Goal: Task Accomplishment & Management: Manage account settings

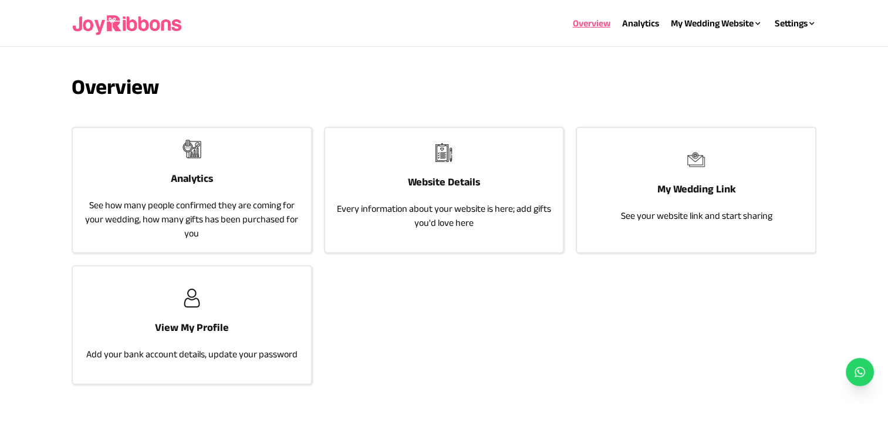
click at [261, 198] on p "See how many people confirmed they are coming for your wedding, how many gifts …" at bounding box center [192, 219] width 215 height 42
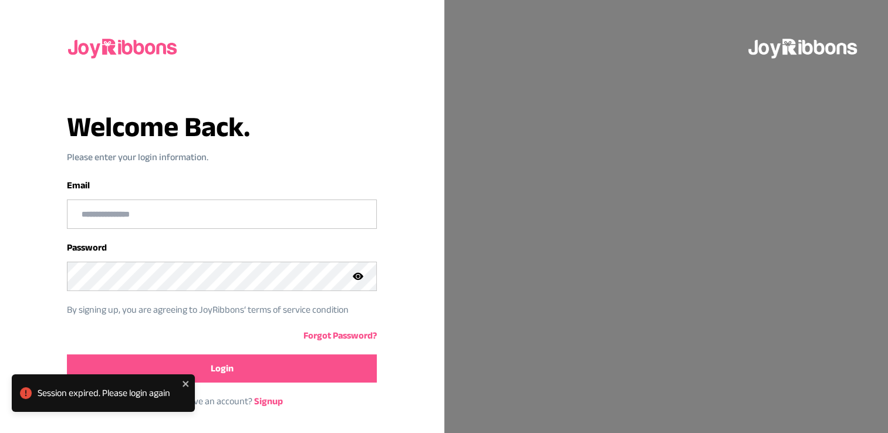
type input "**********"
click at [357, 276] on icon at bounding box center [358, 277] width 4 height 4
click at [292, 363] on button "Login" at bounding box center [222, 369] width 310 height 28
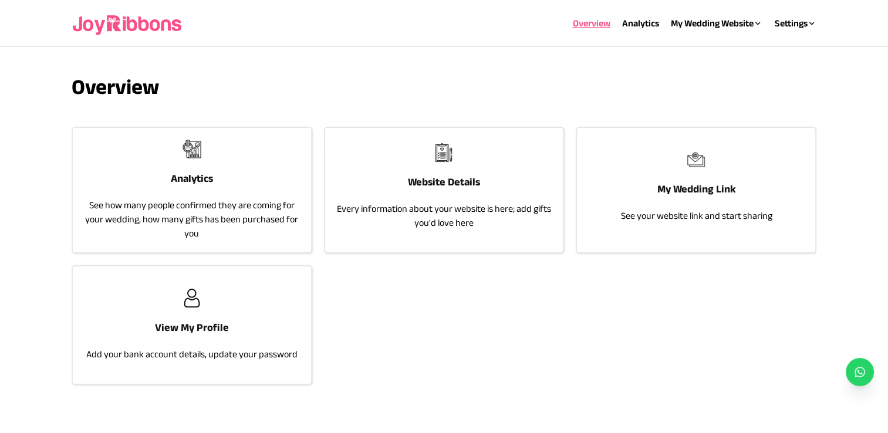
click at [228, 190] on div "Analytics See how many people confirmed they are coming for your wedding, how m…" at bounding box center [192, 190] width 238 height 124
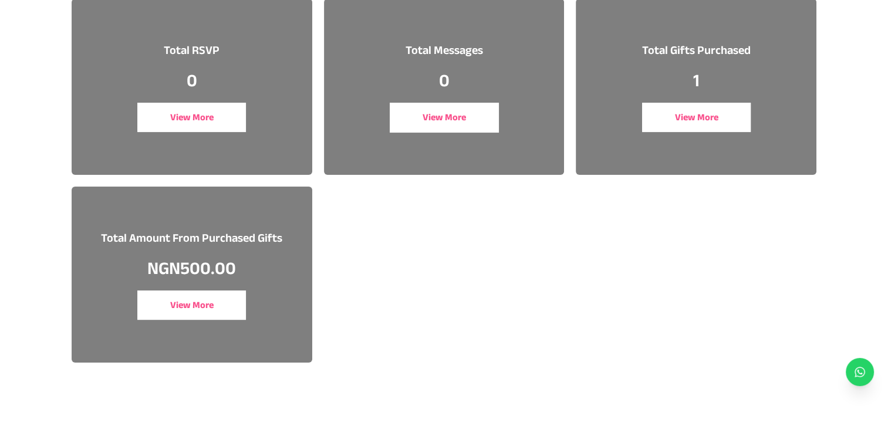
scroll to position [144, 0]
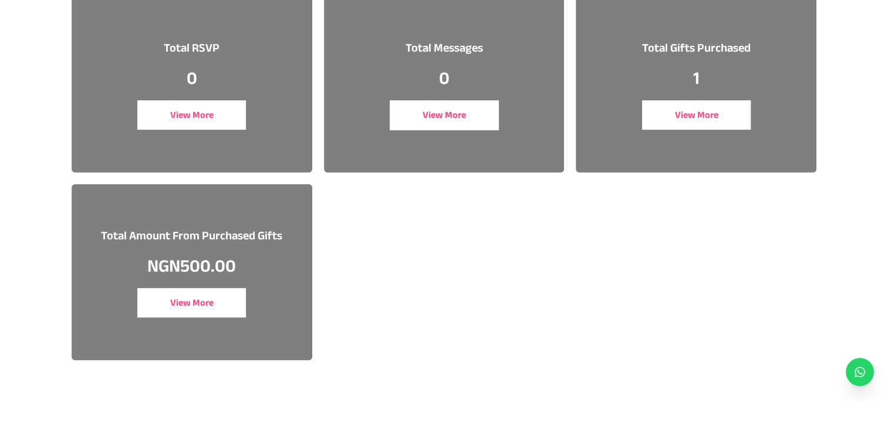
click at [214, 299] on button "View More" at bounding box center [191, 302] width 109 height 29
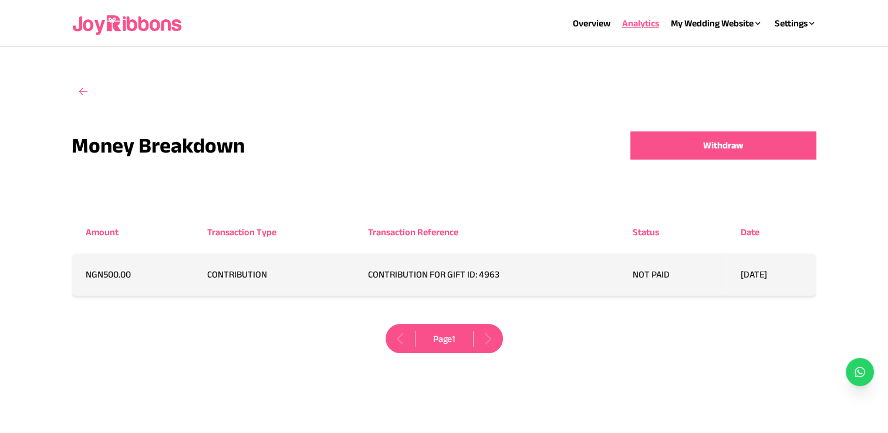
click at [451, 279] on td "CONTRIBUTION FOR GIFT ID: 4963" at bounding box center [486, 275] width 264 height 42
click at [699, 143] on button "Withdraw" at bounding box center [724, 146] width 186 height 28
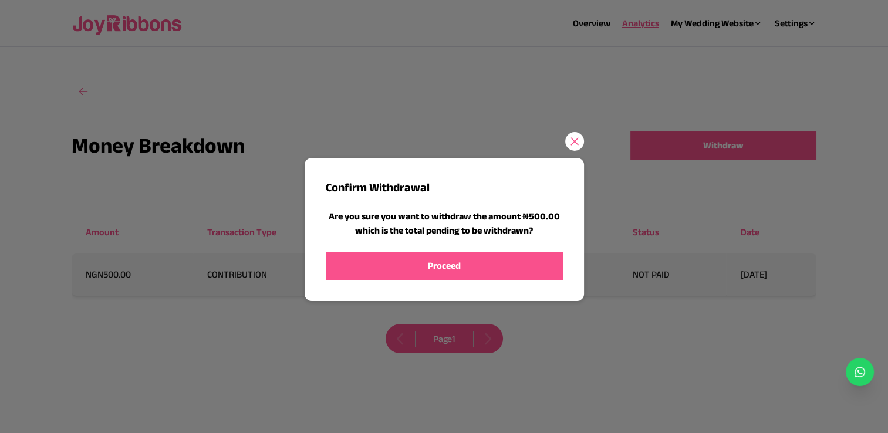
click at [456, 265] on span "Proceed" at bounding box center [444, 266] width 33 height 14
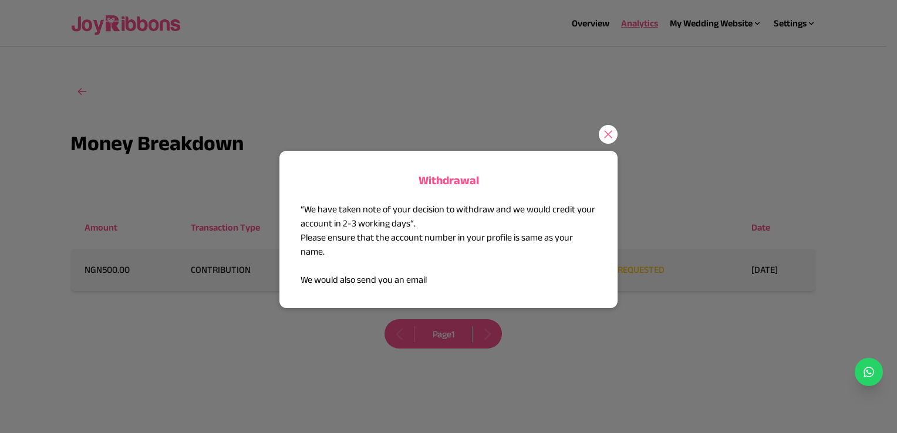
click at [606, 137] on icon at bounding box center [608, 134] width 8 height 8
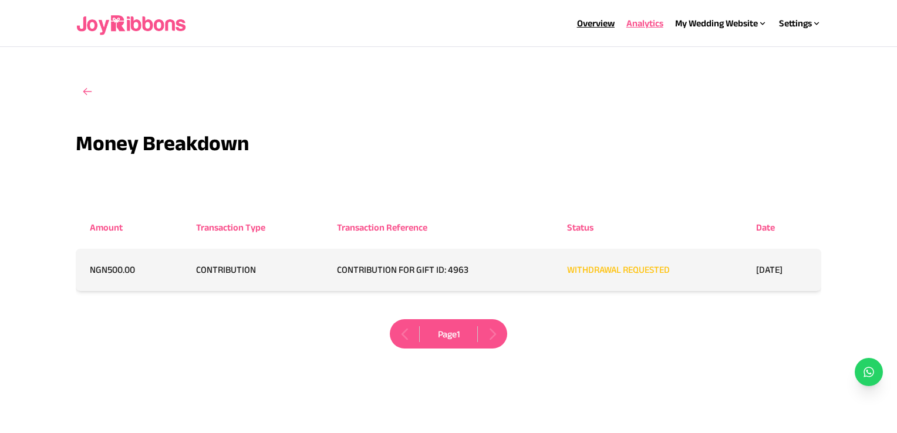
click at [580, 19] on link "Overview" at bounding box center [596, 23] width 38 height 10
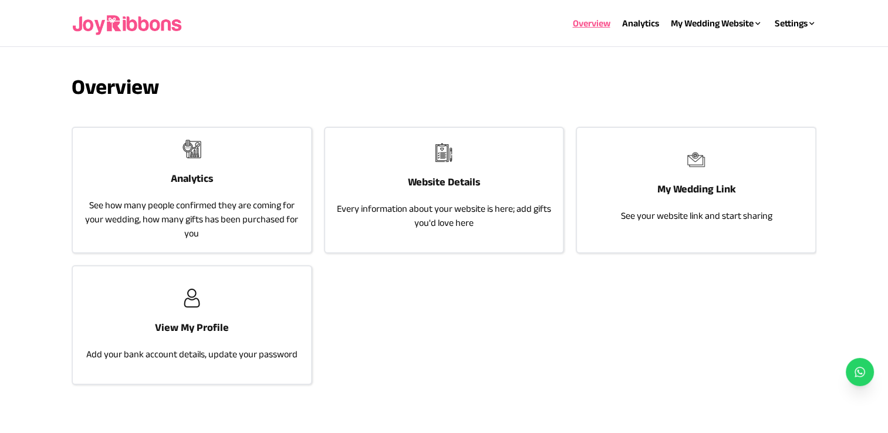
click at [181, 308] on div "View My Profile Add your bank account details, update your password" at bounding box center [192, 325] width 238 height 117
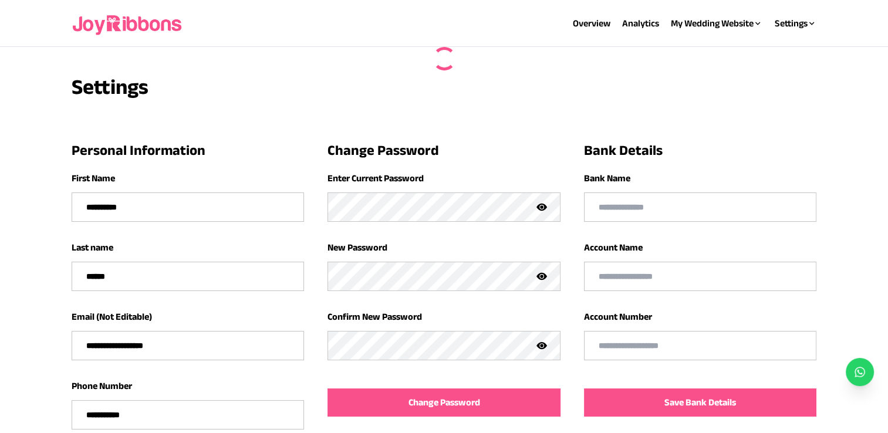
type input "**********"
click at [636, 21] on link "Analytics" at bounding box center [640, 23] width 37 height 10
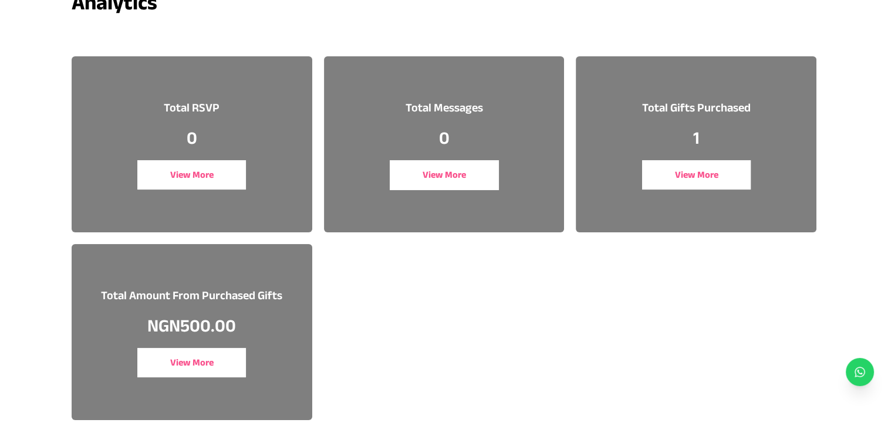
scroll to position [84, 0]
click at [703, 180] on button "View More" at bounding box center [696, 175] width 109 height 29
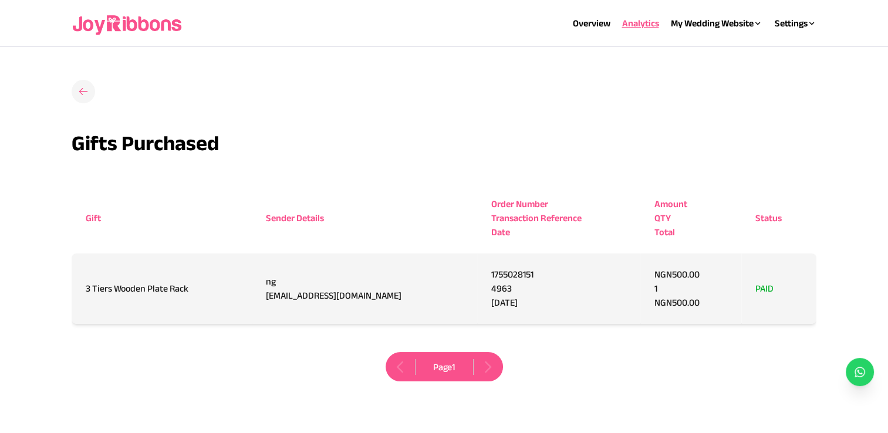
click at [87, 95] on icon at bounding box center [83, 92] width 12 height 12
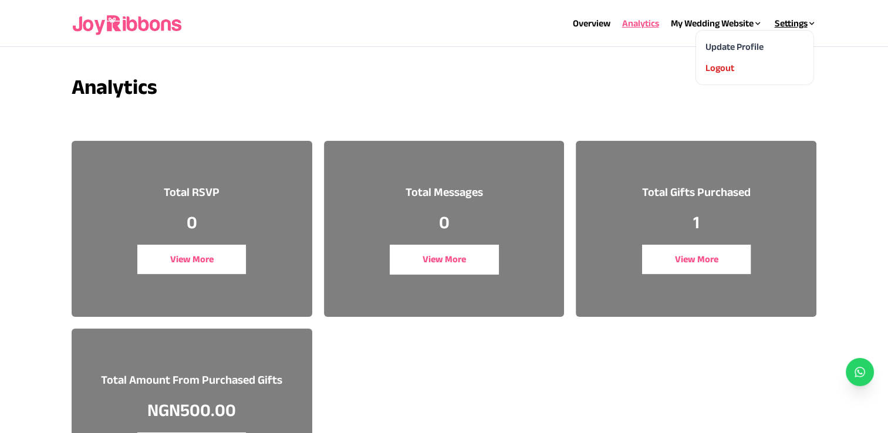
click at [798, 19] on div "Settings" at bounding box center [795, 23] width 42 height 14
click at [737, 49] on link "Update Profile" at bounding box center [735, 47] width 58 height 10
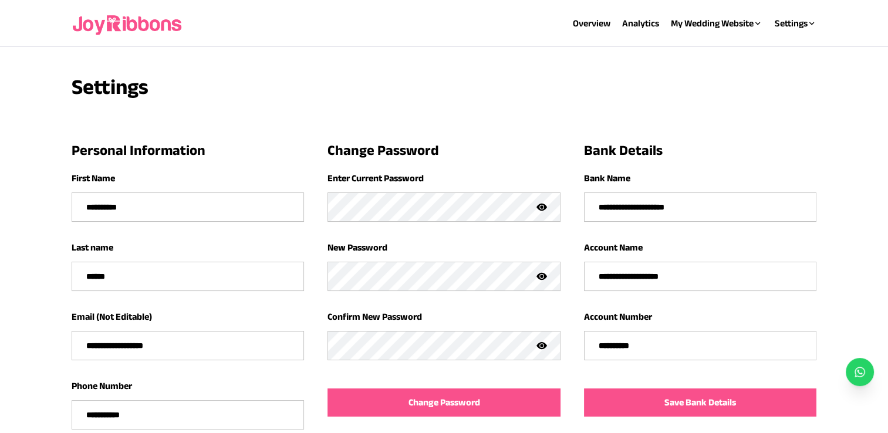
click at [679, 274] on input "**********" at bounding box center [701, 276] width 232 height 28
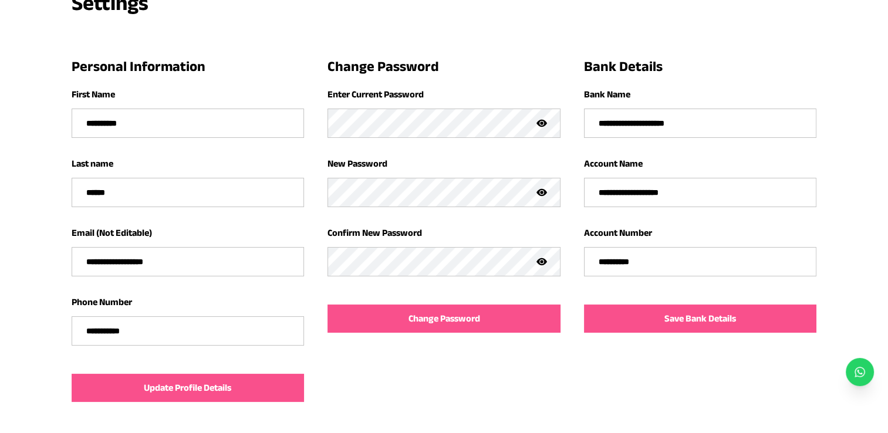
scroll to position [83, 0]
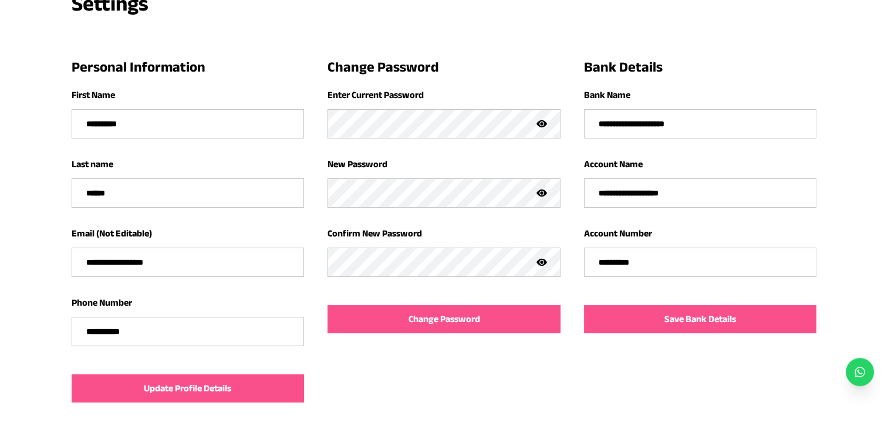
click at [544, 125] on icon at bounding box center [542, 123] width 11 height 7
click at [544, 125] on icon at bounding box center [542, 124] width 8 height 8
click at [541, 123] on icon at bounding box center [542, 124] width 4 height 4
click at [453, 34] on div "**********" at bounding box center [445, 239] width 746 height 420
